Goal: Entertainment & Leisure: Participate in discussion

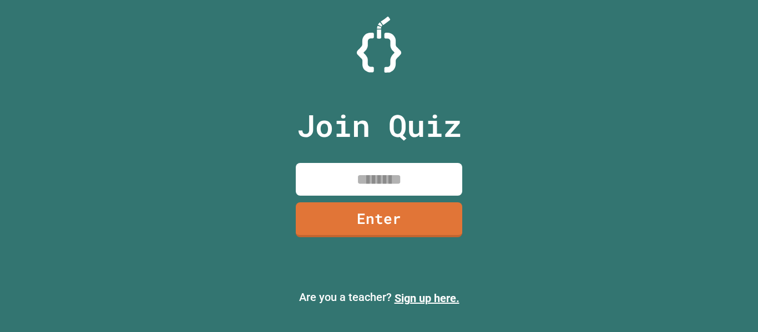
click at [363, 181] on input at bounding box center [379, 179] width 166 height 33
type input "********"
click at [362, 201] on link "Enter" at bounding box center [379, 219] width 164 height 36
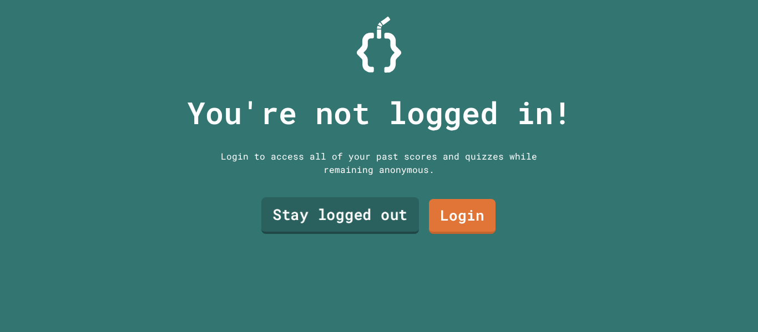
click at [377, 212] on link "Stay logged out" at bounding box center [340, 215] width 158 height 37
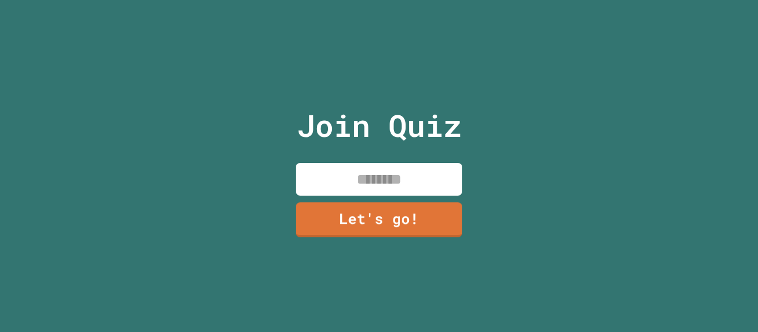
click at [368, 177] on input at bounding box center [379, 179] width 166 height 33
type input "********"
click at [364, 224] on link "Let's go!" at bounding box center [378, 218] width 165 height 37
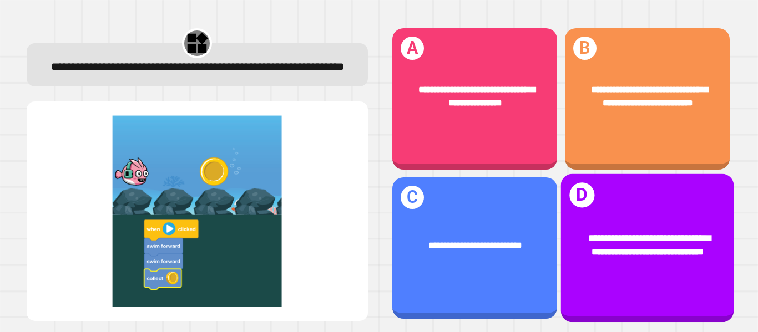
click at [601, 219] on div "**********" at bounding box center [646, 244] width 173 height 65
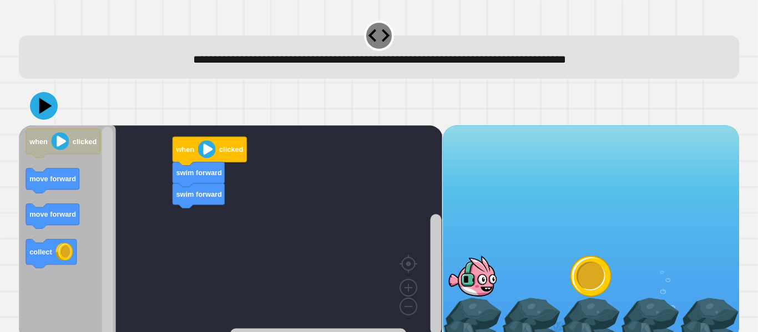
scroll to position [13, 0]
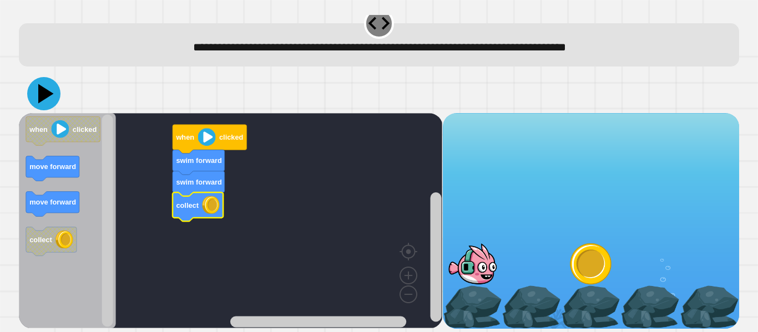
click at [43, 95] on icon at bounding box center [46, 93] width 16 height 19
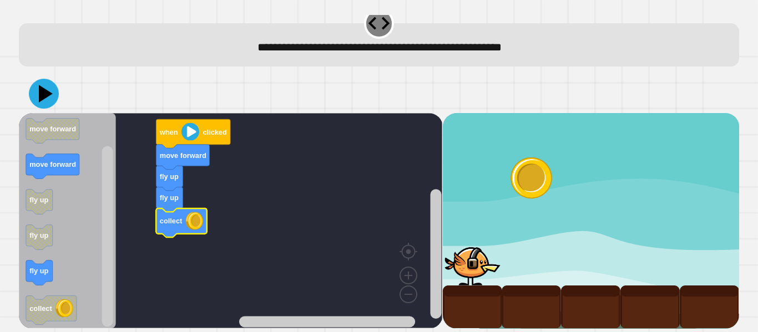
click at [51, 90] on icon at bounding box center [44, 94] width 30 height 30
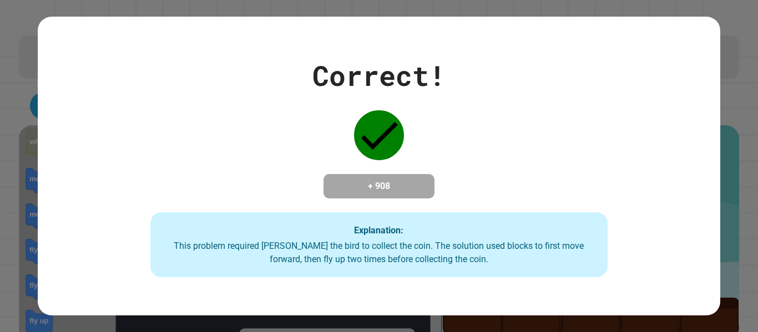
scroll to position [0, 0]
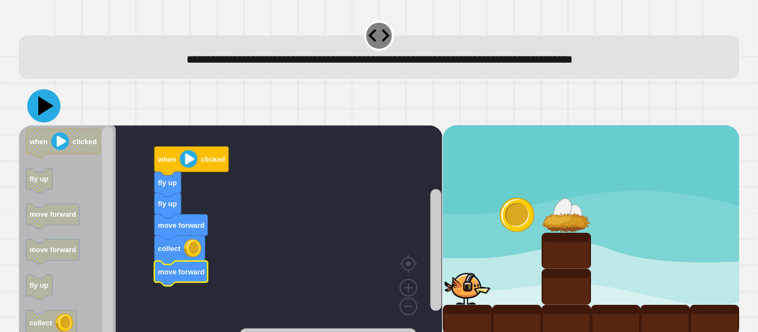
click at [44, 102] on icon at bounding box center [43, 105] width 33 height 33
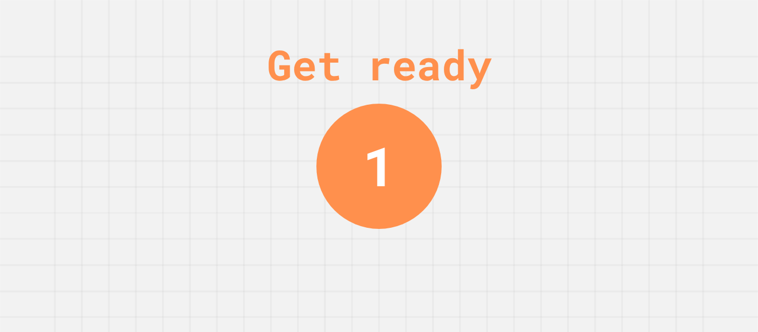
click at [271, 133] on div "Get ready 1" at bounding box center [379, 166] width 758 height 332
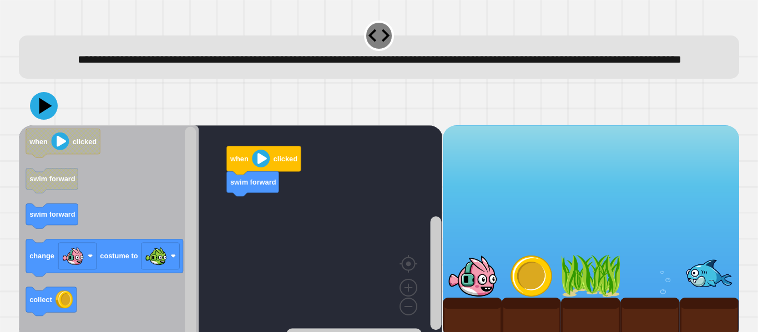
scroll to position [31, 0]
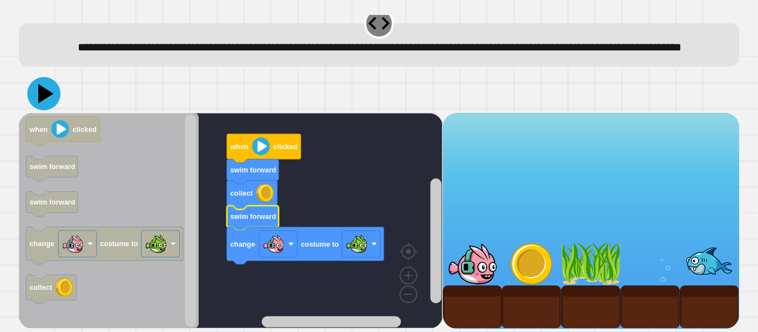
click at [49, 92] on icon at bounding box center [46, 93] width 16 height 19
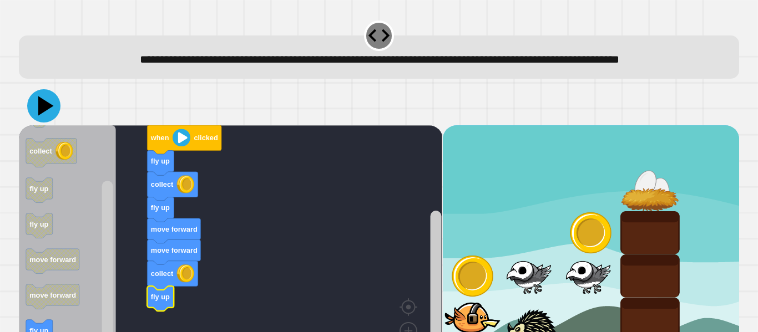
click at [45, 116] on icon at bounding box center [46, 106] width 16 height 19
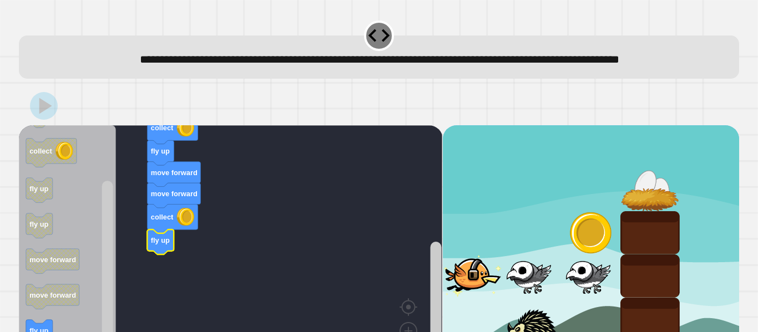
scroll to position [74, 0]
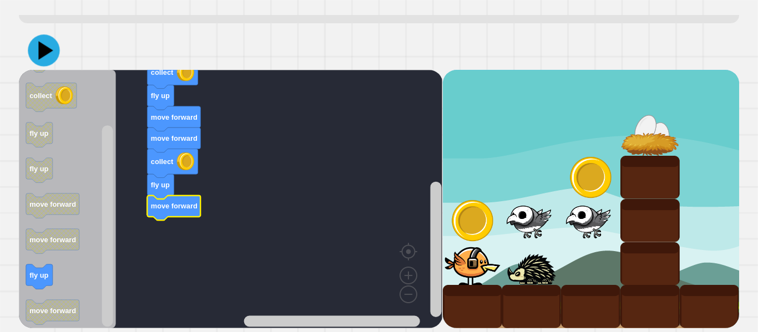
click at [39, 52] on icon at bounding box center [46, 50] width 14 height 18
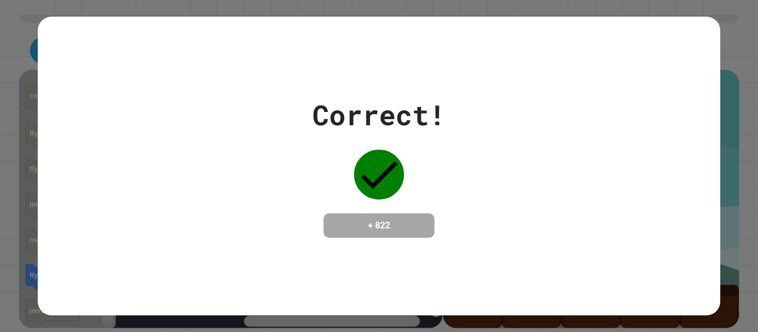
click at [39, 52] on div "Correct! + 822" at bounding box center [379, 166] width 682 height 299
